Goal: Task Accomplishment & Management: Use online tool/utility

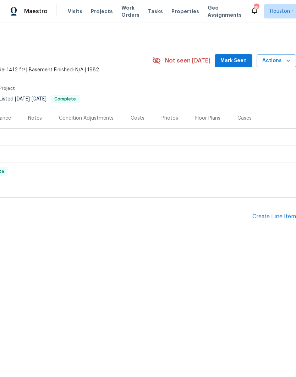
scroll to position [0, 105]
click at [279, 218] on div "Create Line Item" at bounding box center [275, 216] width 44 height 7
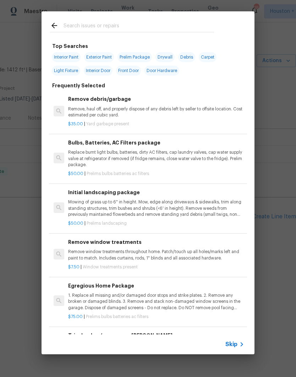
click at [74, 23] on input "text" at bounding box center [139, 26] width 151 height 11
type input "Drywal"
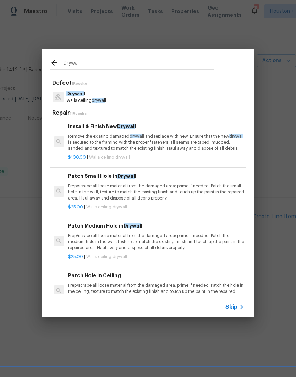
click at [67, 97] on p "Drywal l" at bounding box center [86, 93] width 40 height 7
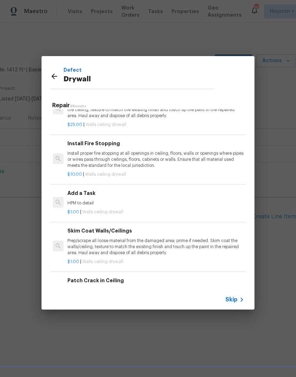
scroll to position [174, 1]
click at [77, 201] on p "HPM to detail" at bounding box center [155, 204] width 176 height 6
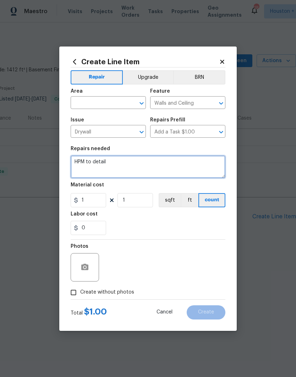
click at [79, 164] on textarea "HPM to detail" at bounding box center [148, 167] width 155 height 23
click at [78, 163] on textarea "HPM to detail" at bounding box center [148, 167] width 155 height 23
click at [82, 163] on textarea "HPM to detail" at bounding box center [148, 167] width 155 height 23
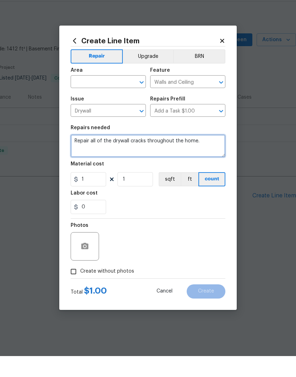
type textarea "Repair all of the drywall cracks throughout the home."
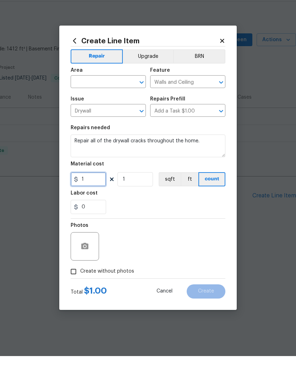
click at [83, 193] on input "1" at bounding box center [89, 200] width 36 height 14
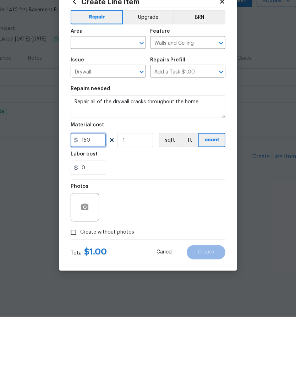
type input "150"
click at [75, 98] on input "text" at bounding box center [98, 103] width 55 height 11
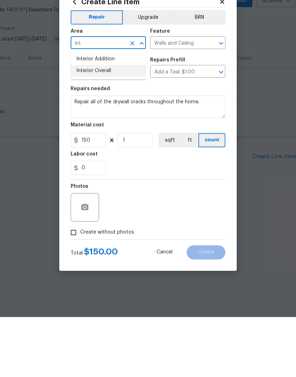
click at [80, 125] on li "Interior Overall" at bounding box center [108, 131] width 75 height 12
type input "Interior Overall"
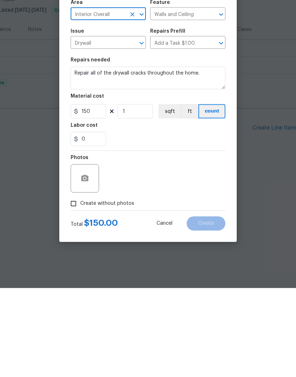
click at [70, 286] on input "Create without photos" at bounding box center [73, 292] width 13 height 13
checkbox input "true"
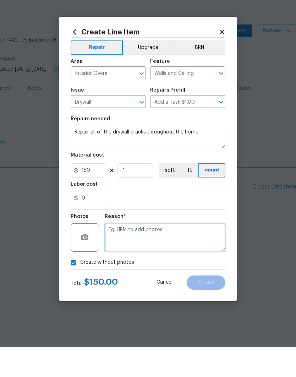
click at [203, 253] on textarea at bounding box center [165, 267] width 121 height 28
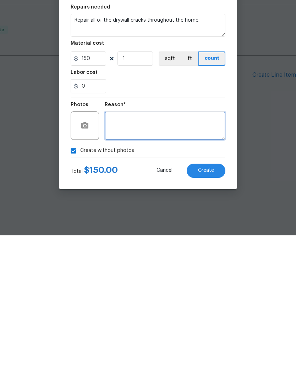
type textarea "."
click at [217, 305] on button "Create" at bounding box center [206, 312] width 39 height 14
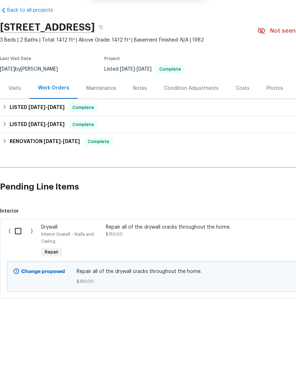
scroll to position [0, 0]
click at [16, 254] on input "checkbox" at bounding box center [21, 261] width 20 height 15
checkbox input "true"
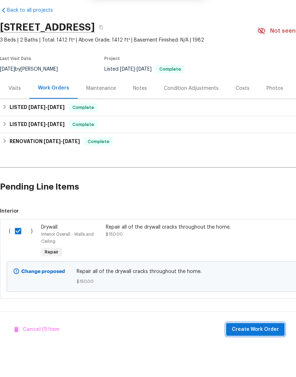
click at [259, 355] on span "Create Work Order" at bounding box center [255, 359] width 47 height 9
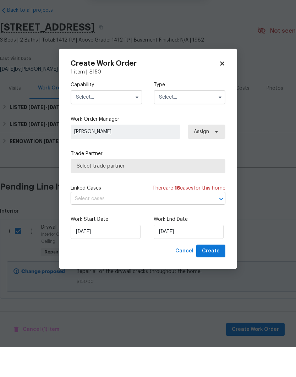
click at [82, 120] on input "text" at bounding box center [107, 127] width 72 height 14
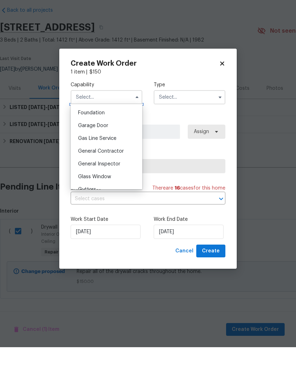
scroll to position [303, 0]
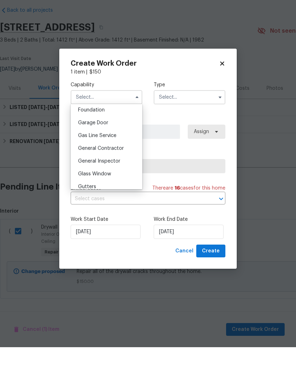
click at [82, 176] on span "General Contractor" at bounding box center [101, 178] width 46 height 5
type input "General Contractor"
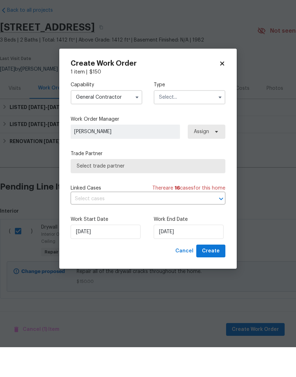
click at [201, 120] on input "text" at bounding box center [190, 127] width 72 height 14
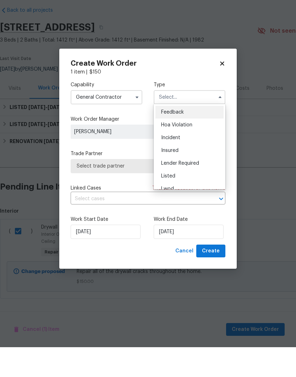
click at [210, 200] on div "Listed" at bounding box center [190, 206] width 68 height 13
type input "Listed"
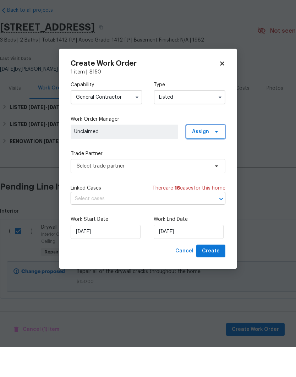
click at [214, 159] on icon at bounding box center [217, 162] width 6 height 6
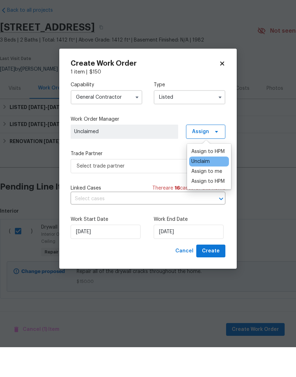
click at [221, 198] on div "Assign to me" at bounding box center [206, 201] width 31 height 7
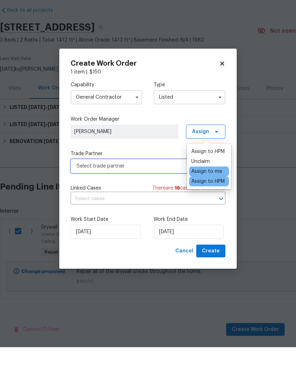
click at [163, 193] on span "Select trade partner" at bounding box center [143, 196] width 132 height 7
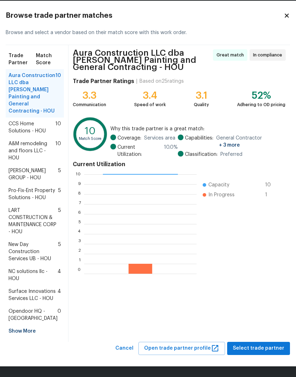
scroll to position [74, 0]
click at [260, 350] on span "Select trade partner" at bounding box center [259, 348] width 52 height 9
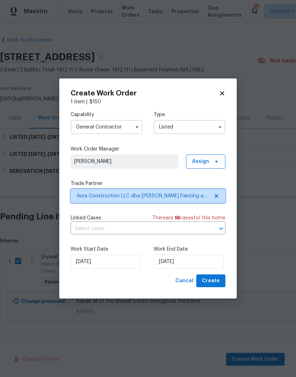
scroll to position [0, 0]
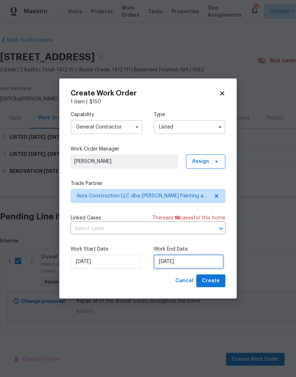
click at [209, 260] on input "[DATE]" at bounding box center [189, 262] width 70 height 14
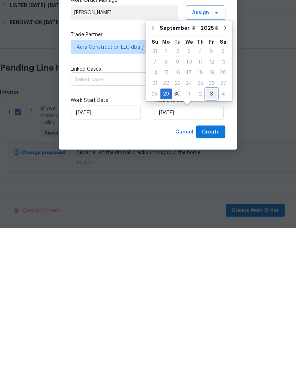
click at [210, 238] on div "3" at bounding box center [211, 243] width 11 height 10
type input "[DATE]"
select select "9"
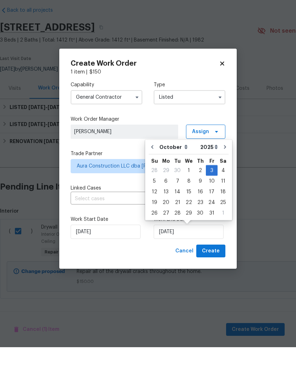
click at [168, 259] on div "Create Work Order 1 item | $ 150 Capability General [DEMOGRAPHIC_DATA] Type Lis…" at bounding box center [148, 188] width 178 height 221
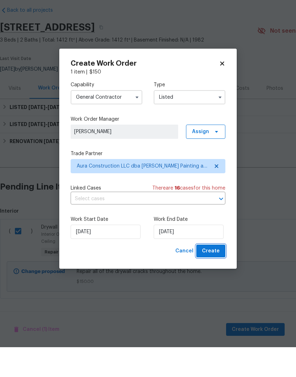
click at [220, 275] on button "Create" at bounding box center [210, 281] width 29 height 13
checkbox input "false"
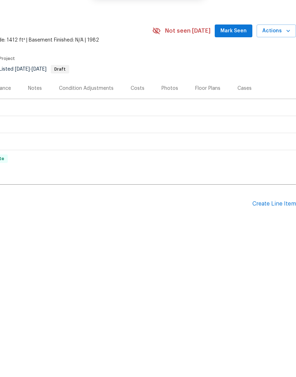
scroll to position [0, 107]
